Goal: Transaction & Acquisition: Purchase product/service

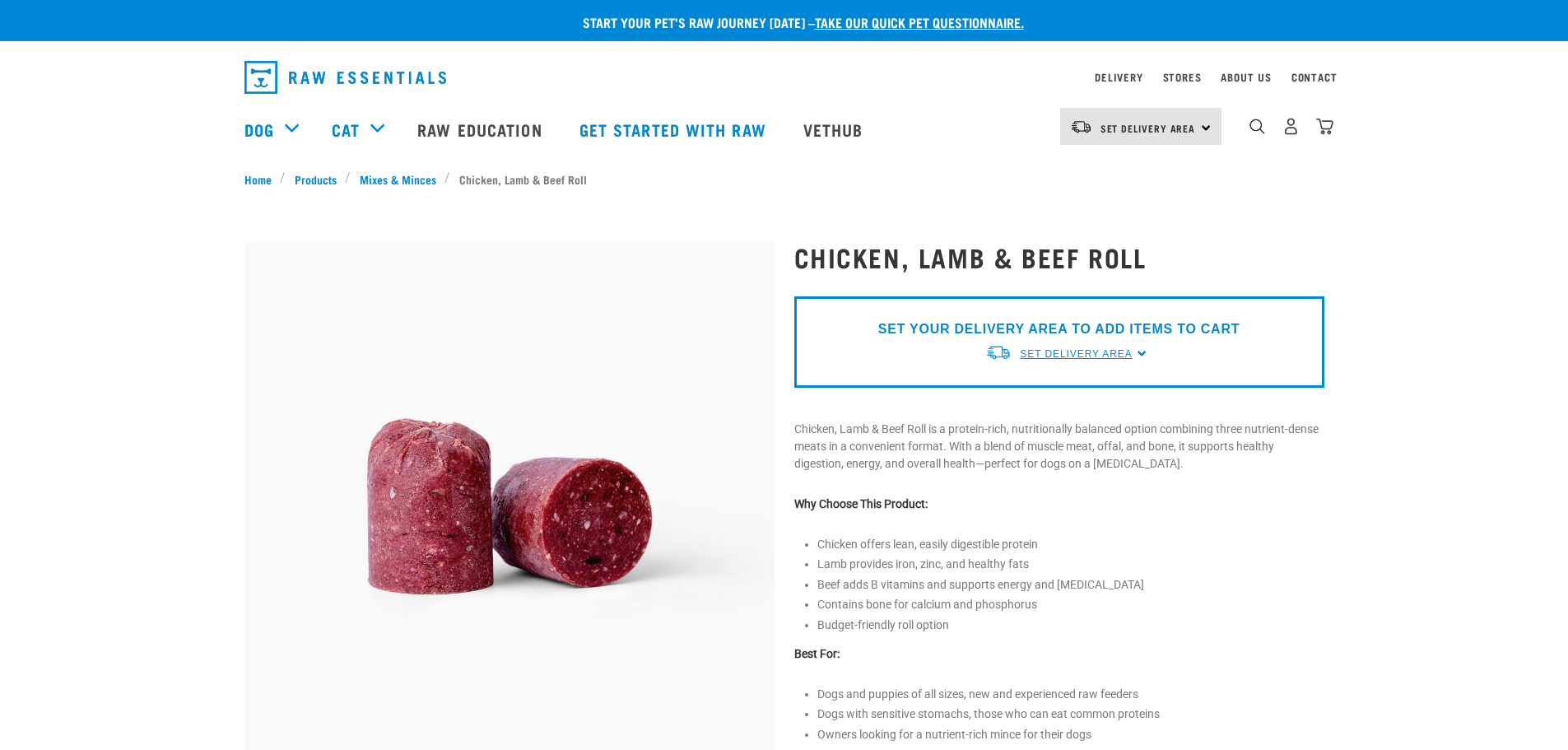
click at [1065, 357] on span "Set Delivery Area" at bounding box center [1075, 354] width 112 height 11
click at [1049, 387] on link "[GEOGRAPHIC_DATA]" at bounding box center [1067, 392] width 164 height 27
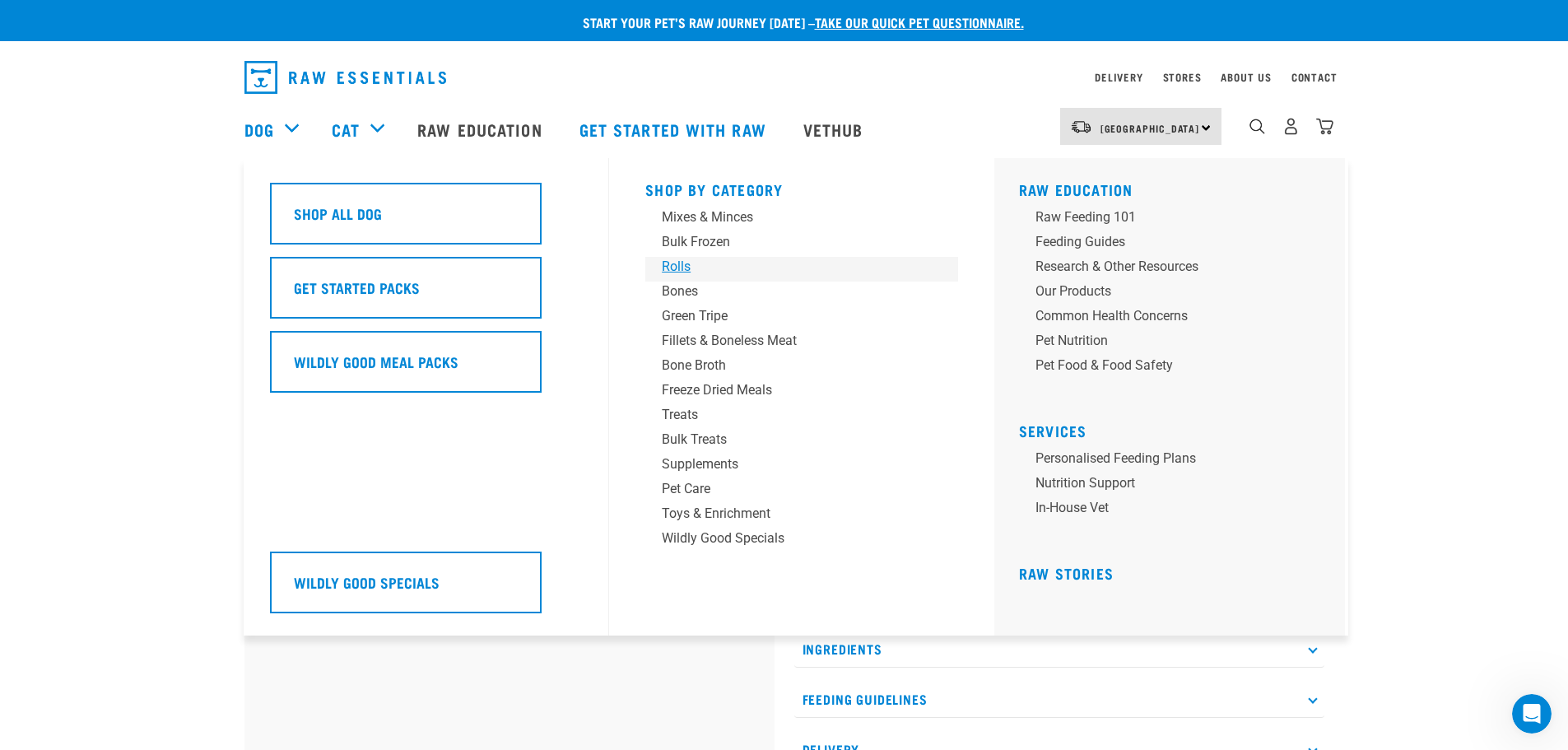
click at [675, 271] on div "Rolls" at bounding box center [790, 266] width 257 height 19
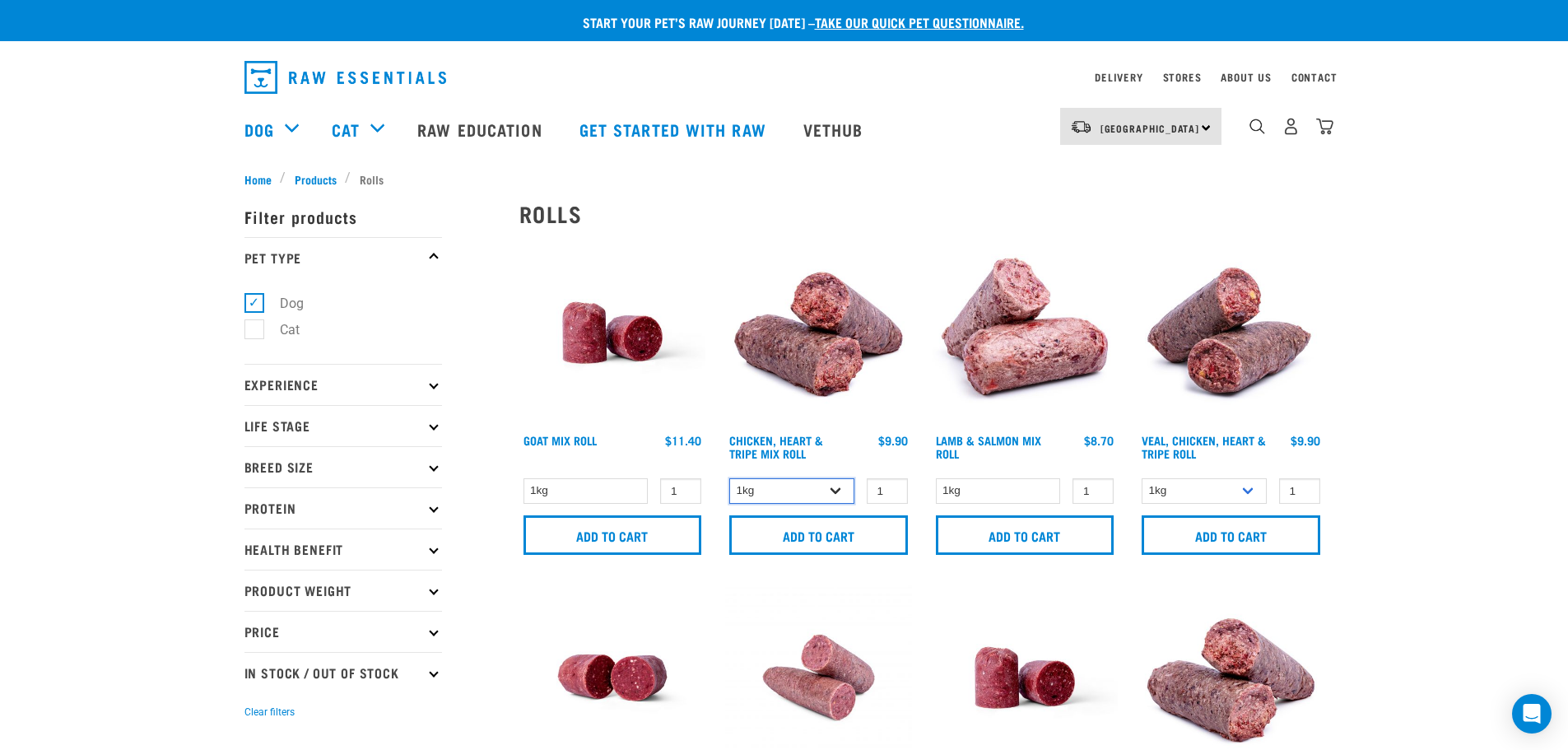
click at [827, 491] on select "1kg Bulk (10kg)" at bounding box center [791, 491] width 125 height 26
click at [729, 478] on select "1kg Bulk (10kg)" at bounding box center [791, 491] width 125 height 26
click at [802, 486] on select "1kg Bulk (10kg)" at bounding box center [791, 491] width 125 height 26
click at [729, 478] on select "1kg Bulk (10kg)" at bounding box center [791, 491] width 125 height 26
click at [797, 489] on select "1kg Bulk (10kg)" at bounding box center [791, 491] width 125 height 26
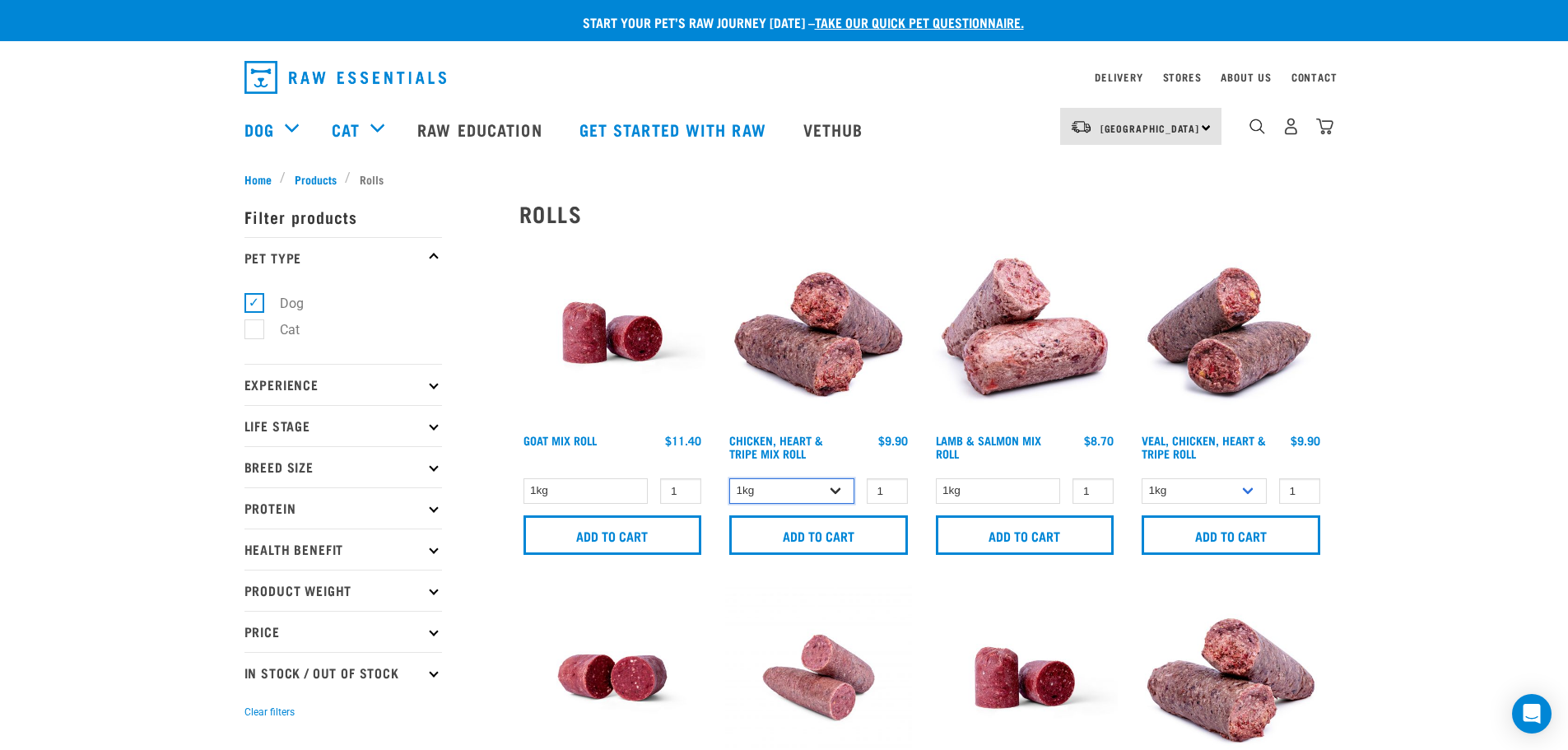
select select "912"
click at [729, 478] on select "1kg Bulk (10kg)" at bounding box center [791, 491] width 125 height 26
